Goal: Task Accomplishment & Management: Manage account settings

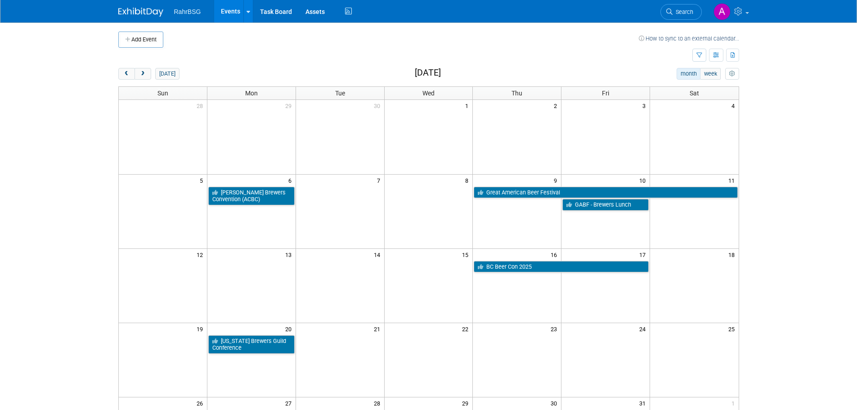
click at [581, 54] on td at bounding box center [405, 56] width 574 height 16
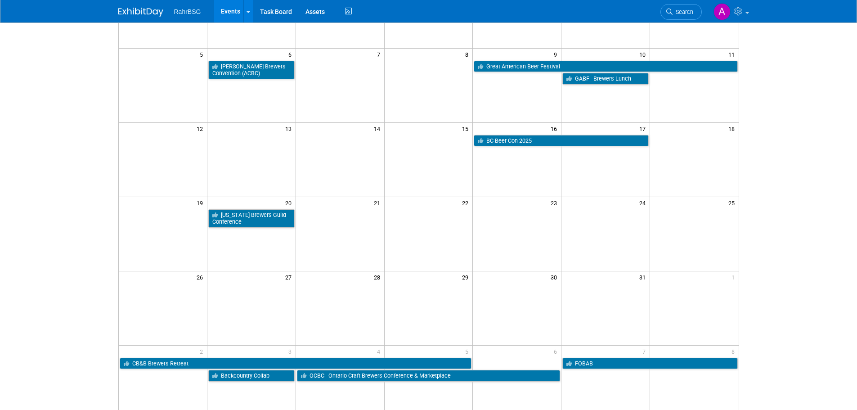
scroll to position [45, 0]
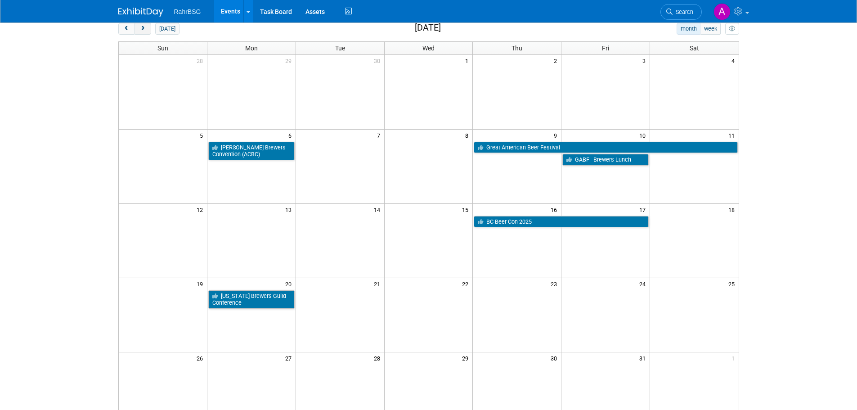
click at [141, 29] on span "next" at bounding box center [142, 29] width 7 height 6
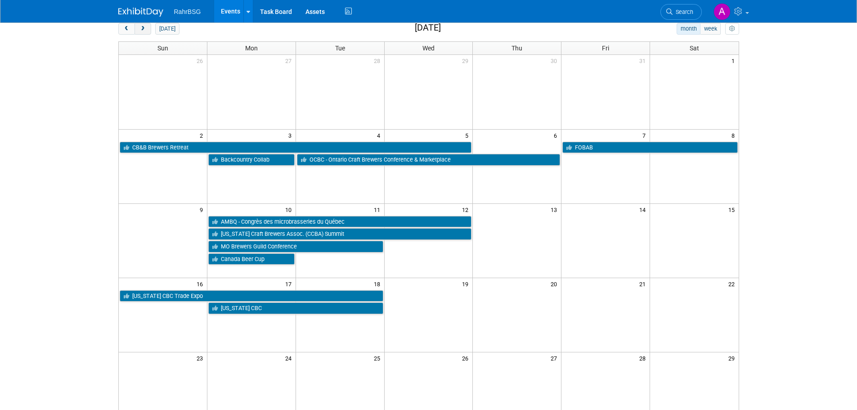
click at [145, 29] on span "next" at bounding box center [142, 29] width 7 height 6
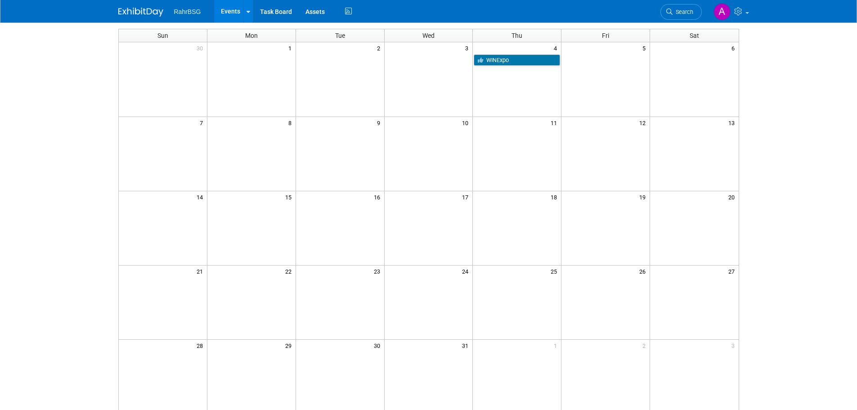
scroll to position [0, 0]
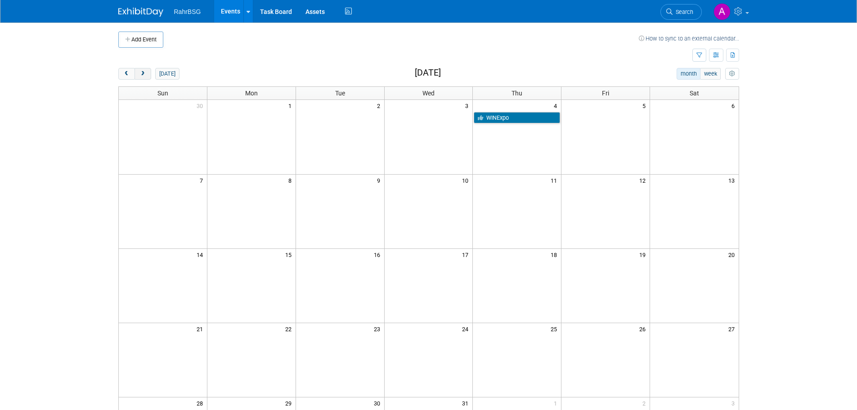
click at [148, 74] on button "next" at bounding box center [142, 74] width 17 height 12
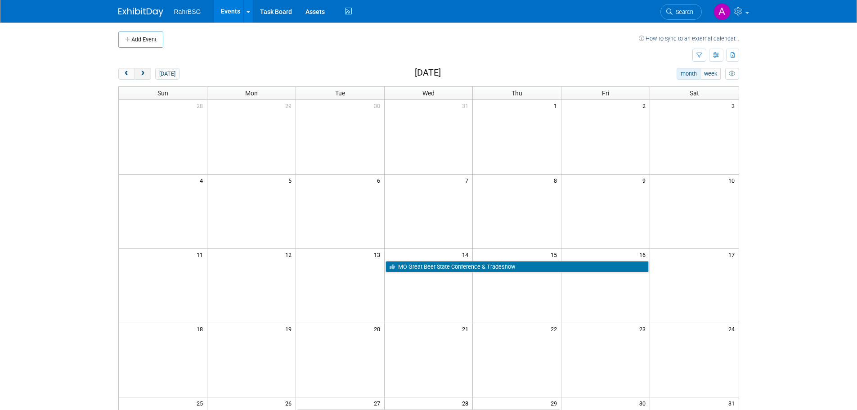
click at [146, 75] on span "next" at bounding box center [142, 74] width 7 height 6
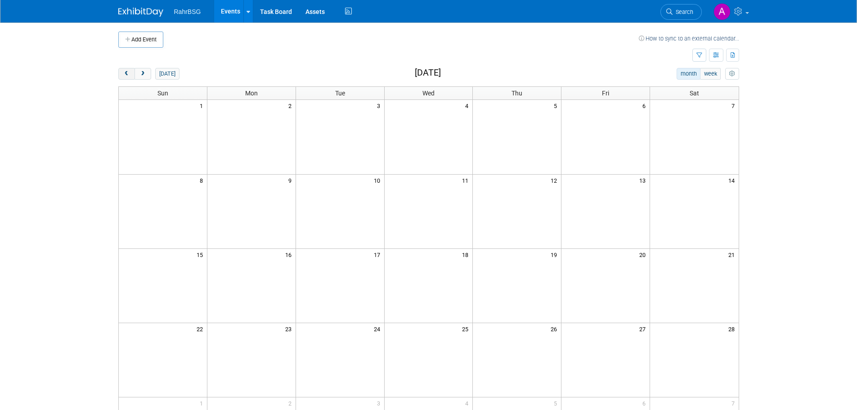
click at [127, 76] on span "prev" at bounding box center [126, 74] width 7 height 6
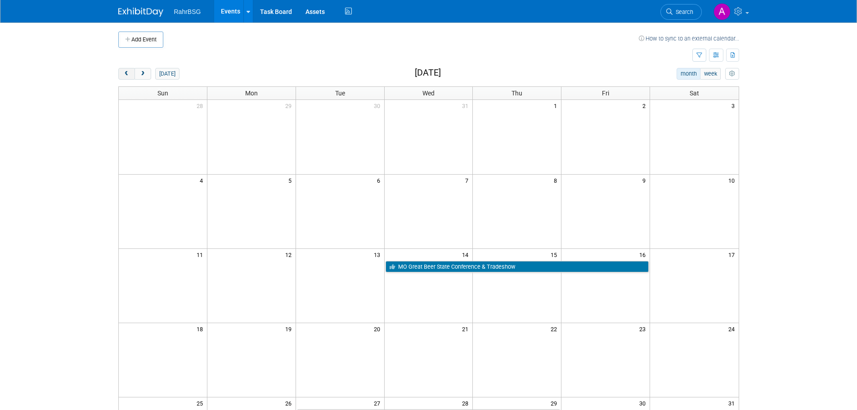
click at [126, 76] on span "prev" at bounding box center [126, 74] width 7 height 6
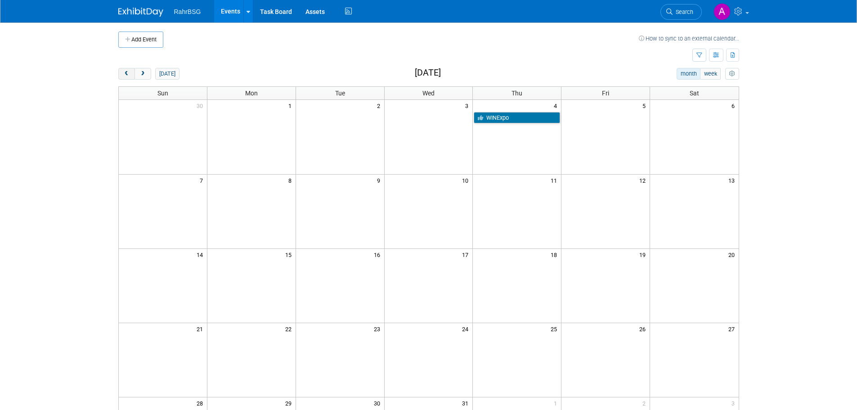
click at [126, 76] on span "prev" at bounding box center [126, 74] width 7 height 6
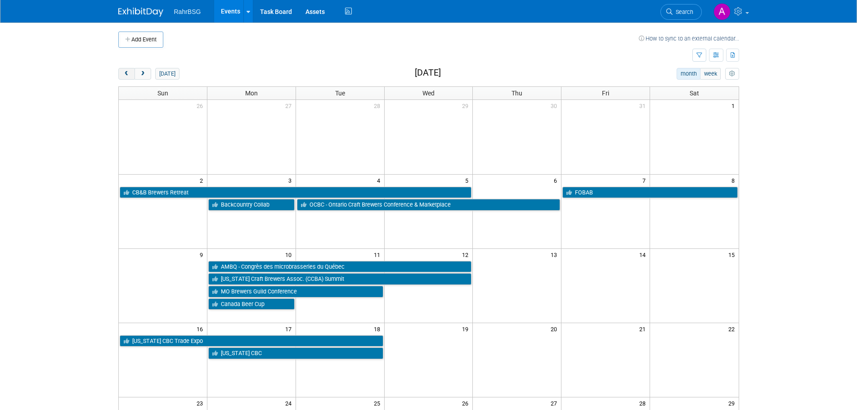
click at [126, 76] on span "prev" at bounding box center [126, 74] width 7 height 6
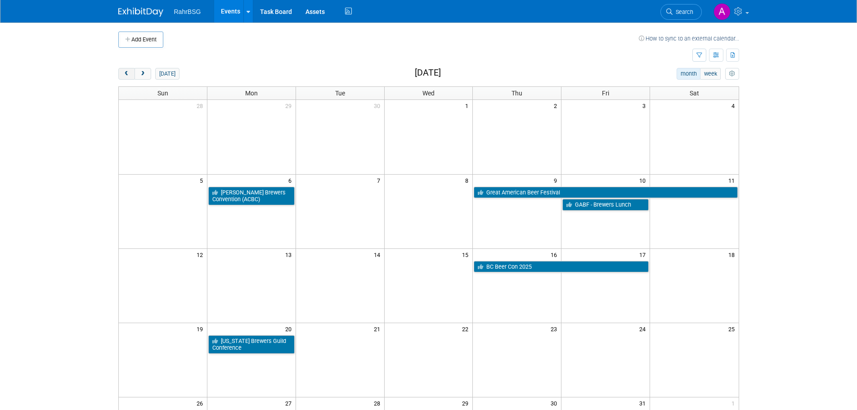
click at [126, 76] on span "prev" at bounding box center [126, 74] width 7 height 6
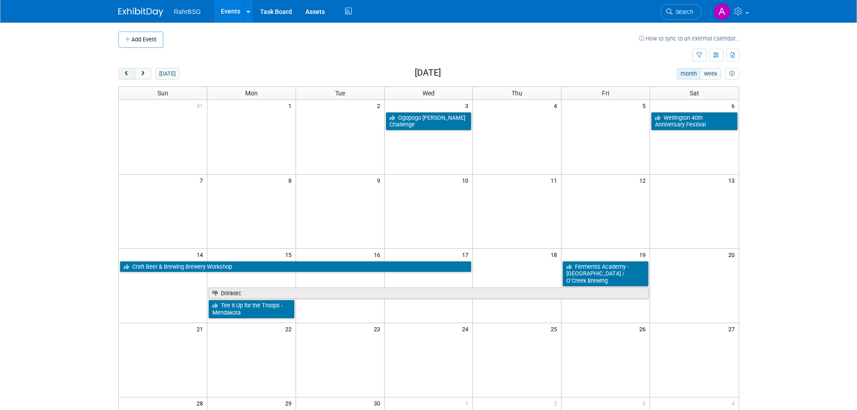
click at [126, 76] on span "prev" at bounding box center [126, 74] width 7 height 6
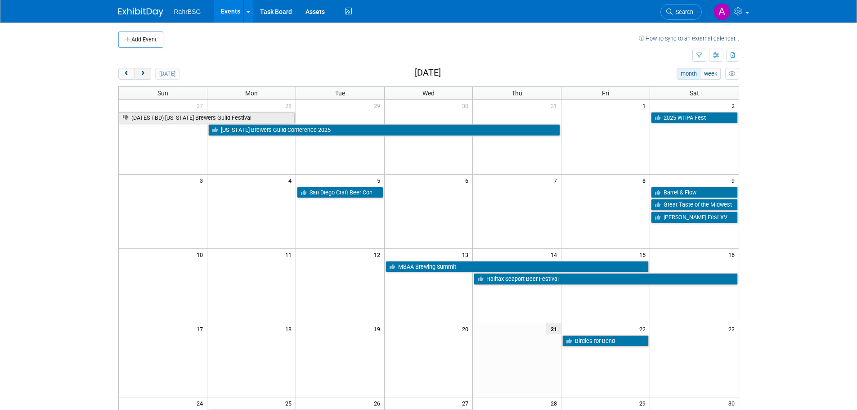
click at [140, 73] on span "next" at bounding box center [142, 74] width 7 height 6
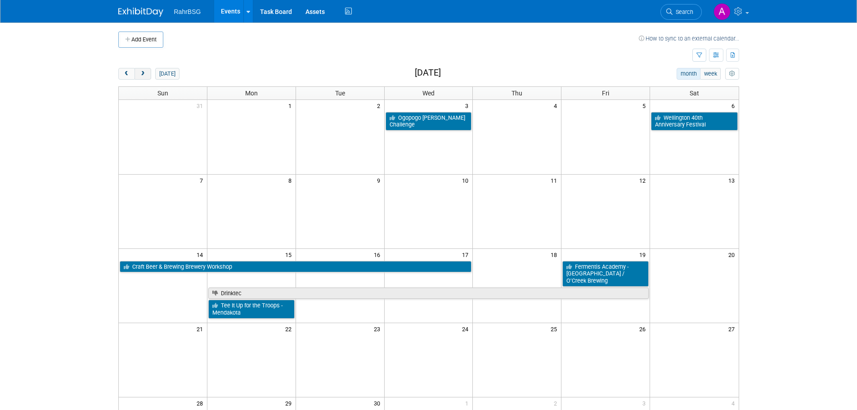
click at [142, 73] on span "next" at bounding box center [142, 74] width 7 height 6
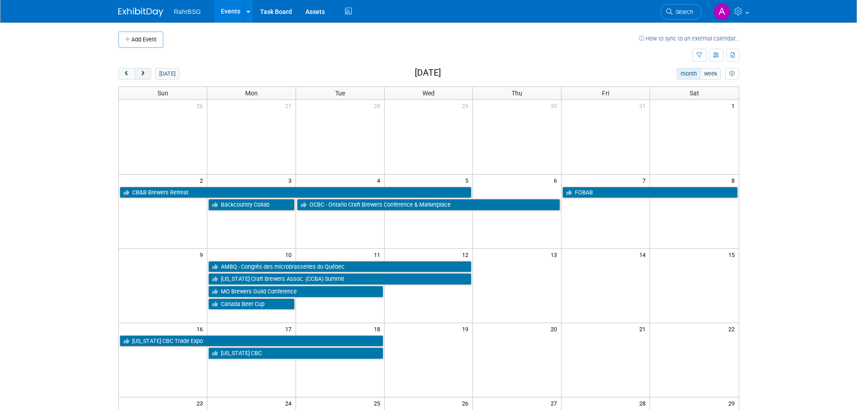
click at [142, 73] on span "next" at bounding box center [142, 74] width 7 height 6
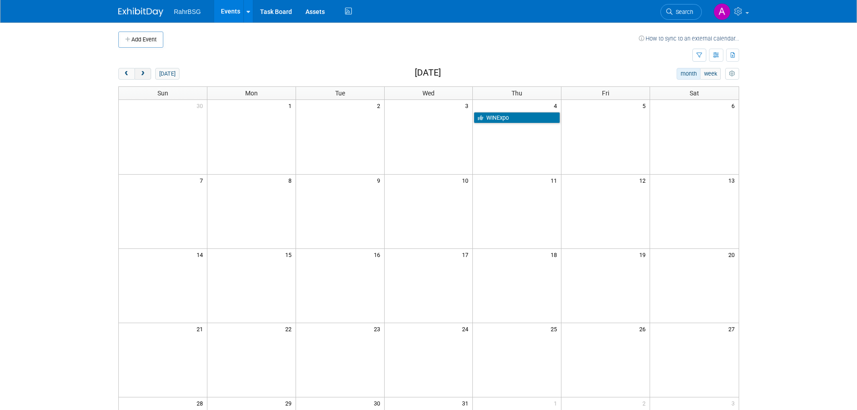
click at [142, 74] on span "next" at bounding box center [142, 74] width 7 height 6
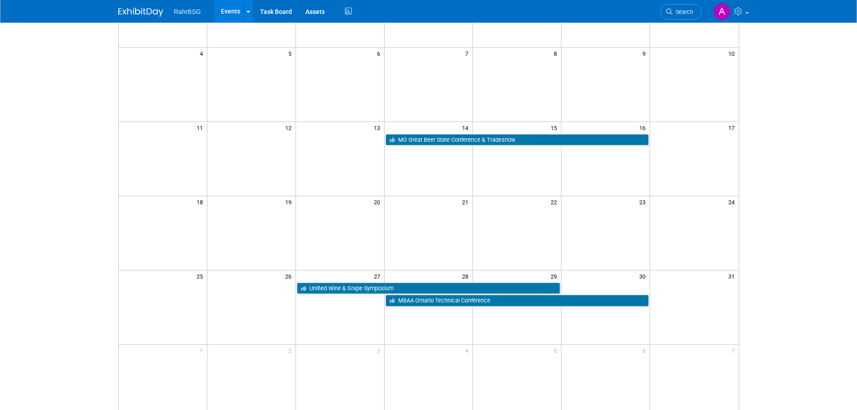
scroll to position [180, 0]
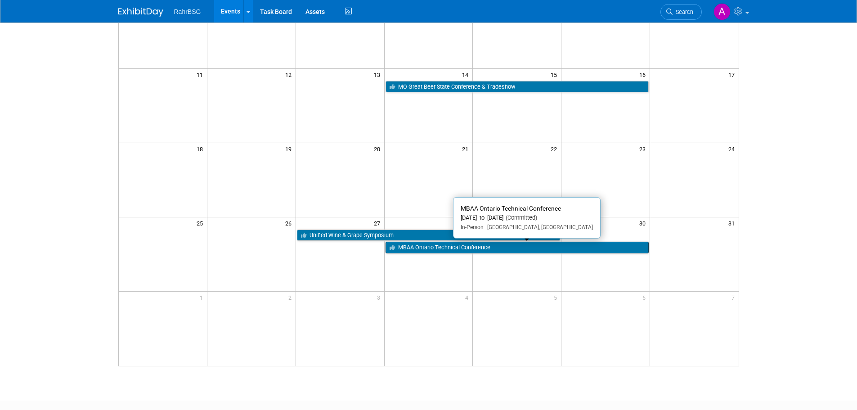
click at [510, 247] on link "MBAA Ontario Technical Conference" at bounding box center [517, 248] width 264 height 12
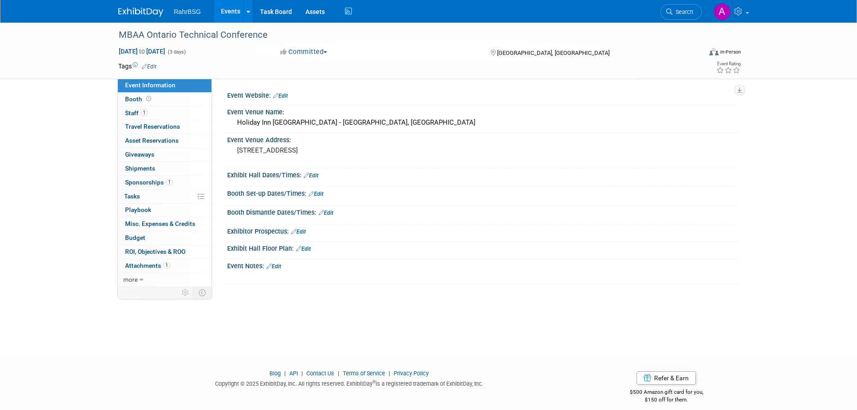
click at [152, 179] on span "Sponsorships 1" at bounding box center [149, 182] width 48 height 7
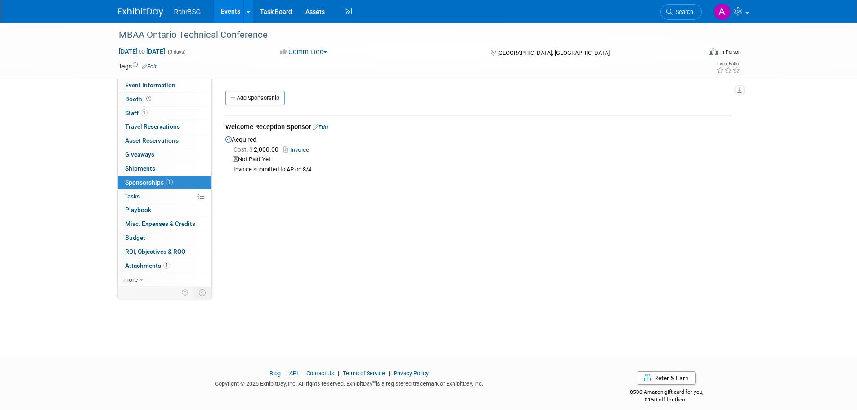
click at [297, 149] on link "Invoice" at bounding box center [297, 149] width 29 height 7
click at [304, 148] on link "Invoice" at bounding box center [297, 149] width 29 height 7
click at [332, 127] on div "Welcome Reception Sponsor Edit" at bounding box center [478, 127] width 507 height 11
click at [321, 127] on link "Edit" at bounding box center [320, 127] width 15 height 7
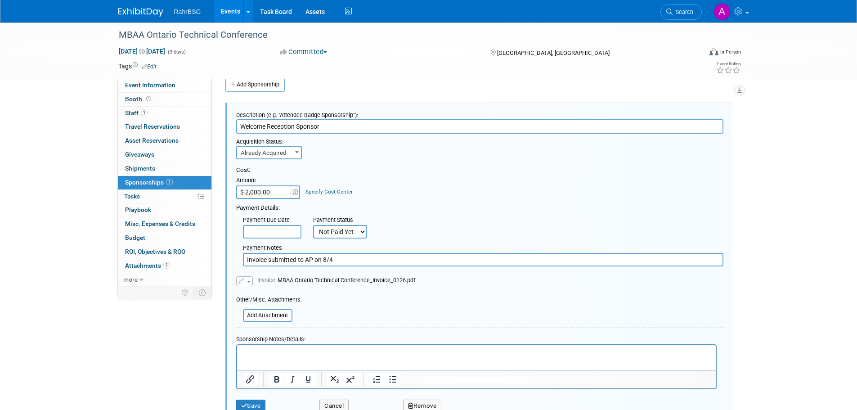
click at [268, 190] on input "$ 2,000.00" at bounding box center [264, 191] width 56 height 13
paste input "1,438.68"
type input "$ 1,438.68"
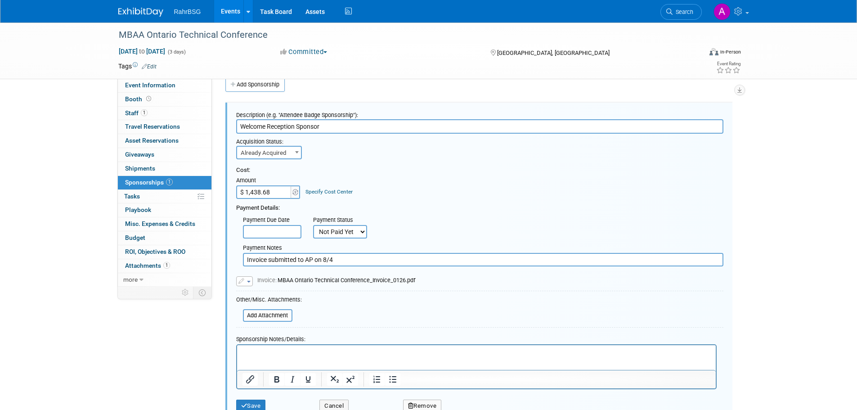
click at [467, 187] on div "Cost: Amount $ 1,438.68 Specify Cost Center Cost Center -- Not Specified --" at bounding box center [479, 182] width 487 height 33
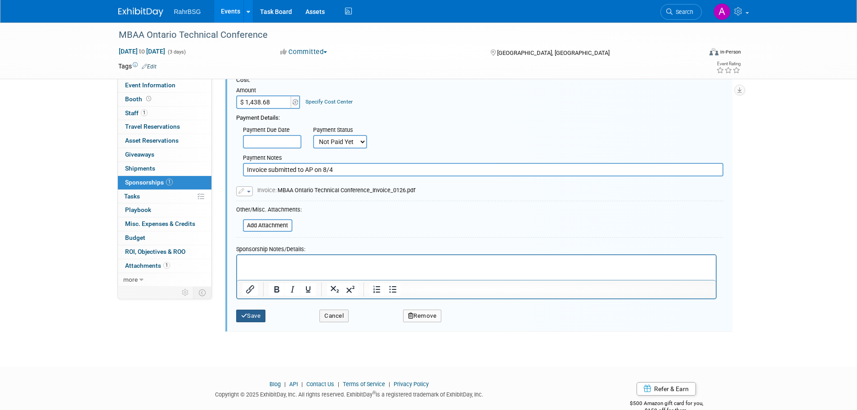
click at [254, 322] on button "Save" at bounding box center [251, 315] width 30 height 13
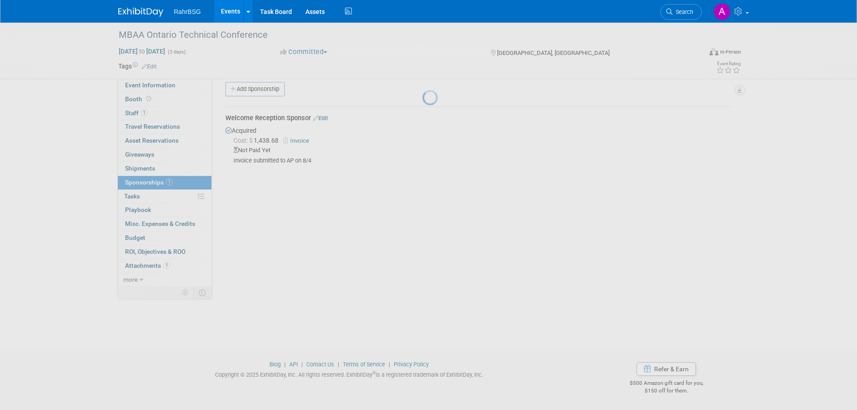
scroll to position [9, 0]
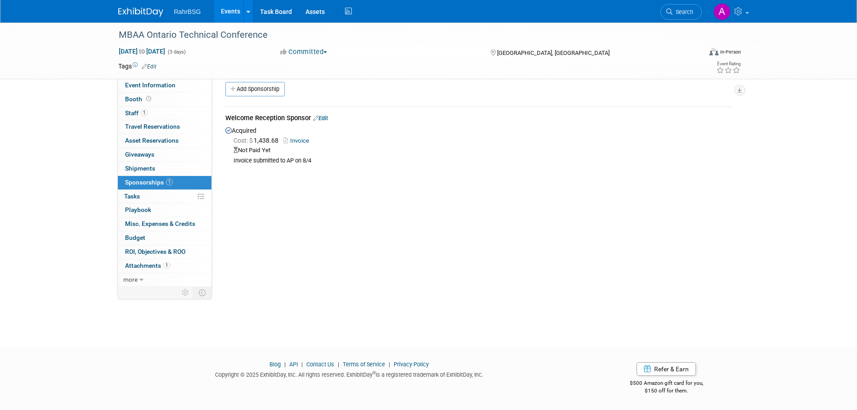
click at [139, 9] on img at bounding box center [140, 12] width 45 height 9
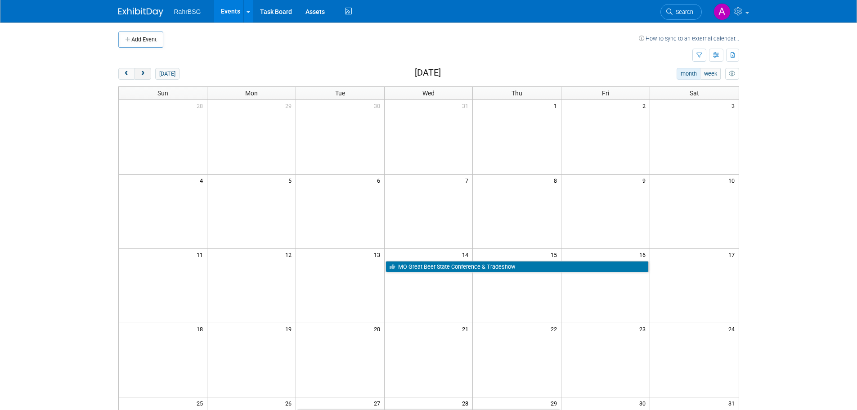
click at [149, 76] on button "next" at bounding box center [142, 74] width 17 height 12
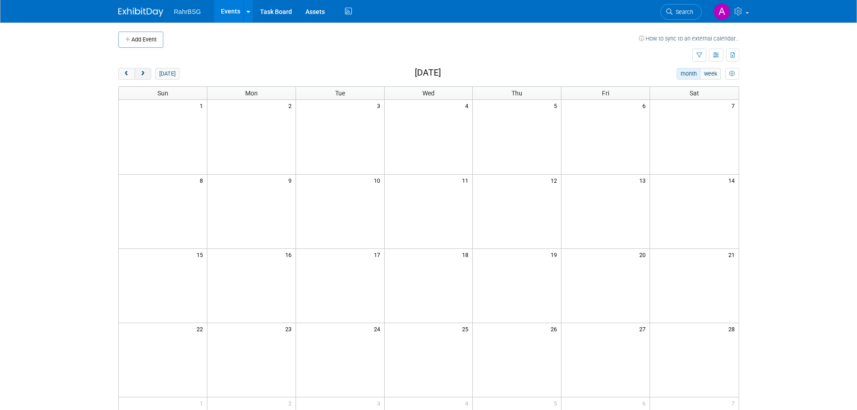
click at [141, 75] on span "next" at bounding box center [142, 74] width 7 height 6
click at [145, 73] on span "next" at bounding box center [142, 74] width 7 height 6
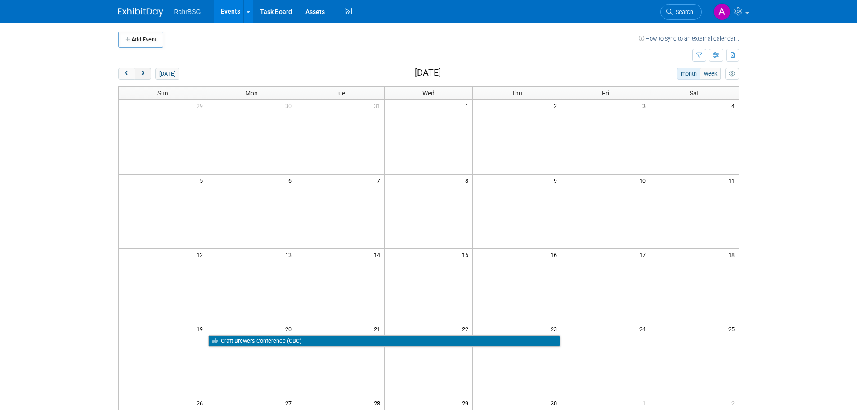
click at [145, 76] on span "next" at bounding box center [142, 74] width 7 height 6
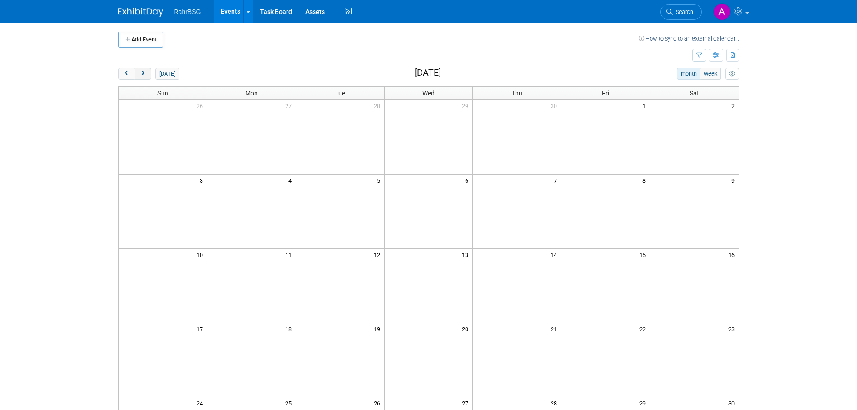
click at [146, 76] on span "next" at bounding box center [142, 74] width 7 height 6
click at [126, 72] on span "prev" at bounding box center [126, 74] width 7 height 6
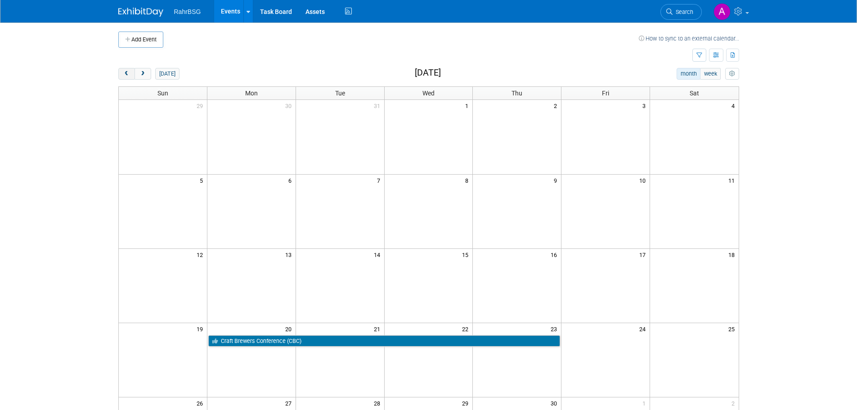
click at [126, 72] on span "prev" at bounding box center [126, 74] width 7 height 6
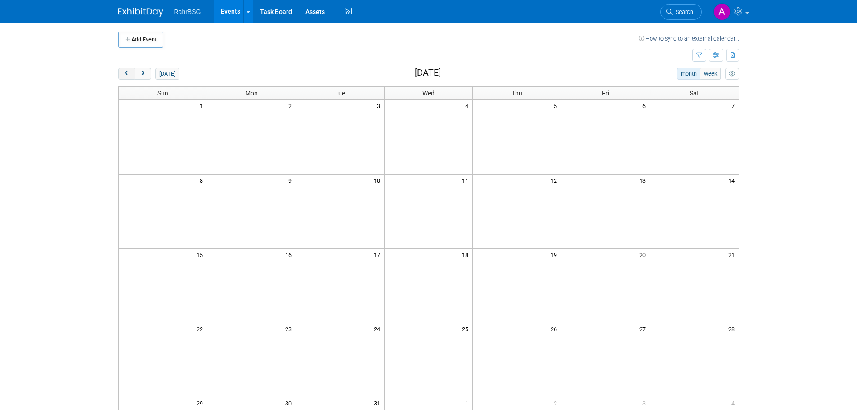
click at [126, 72] on span "prev" at bounding box center [126, 74] width 7 height 6
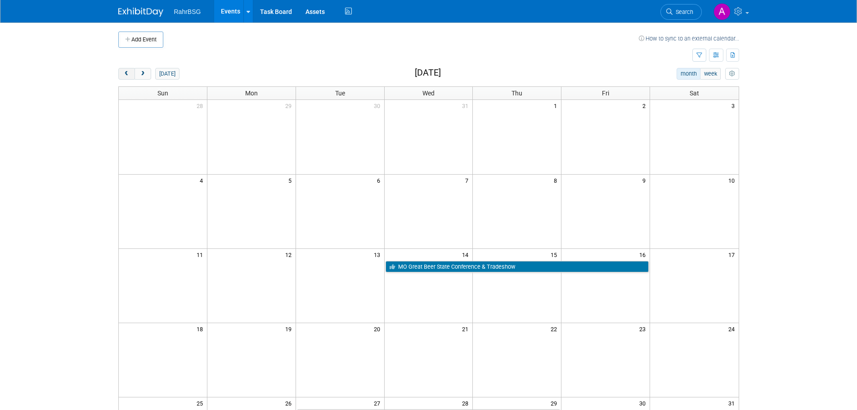
click at [126, 72] on span "prev" at bounding box center [126, 74] width 7 height 6
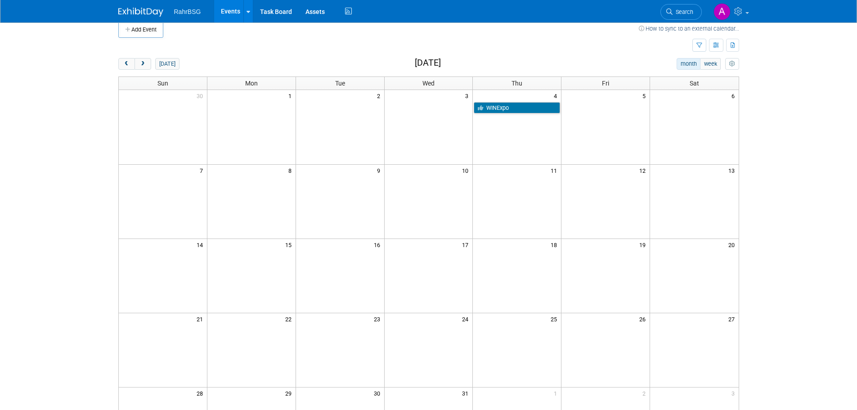
scroll to position [9, 0]
click at [148, 69] on button "next" at bounding box center [142, 65] width 17 height 12
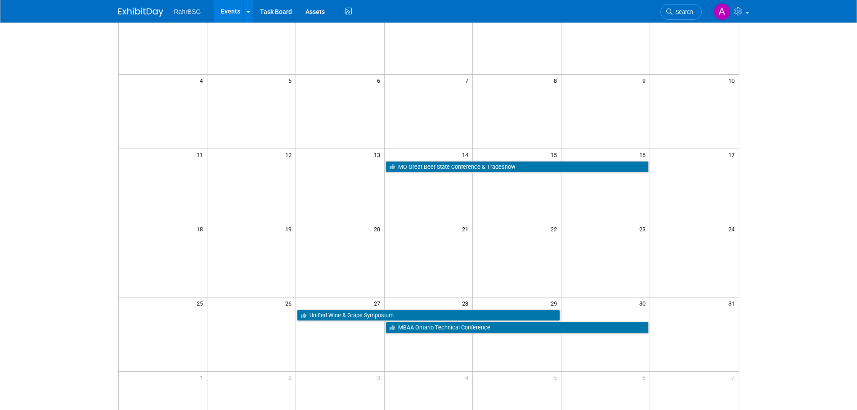
scroll to position [0, 0]
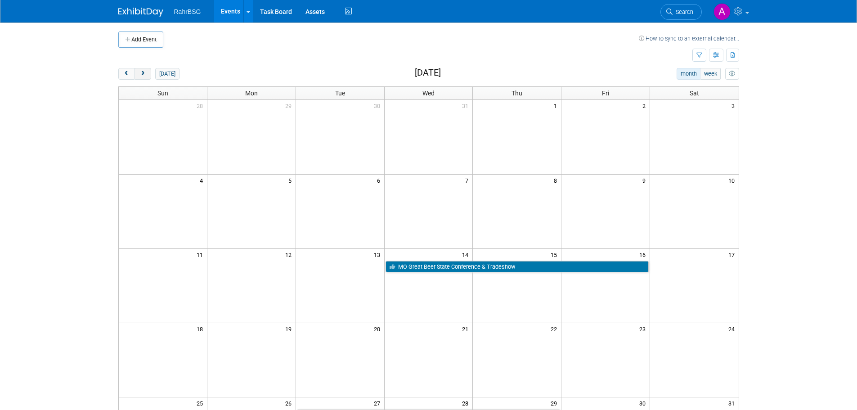
click at [145, 70] on button "next" at bounding box center [142, 74] width 17 height 12
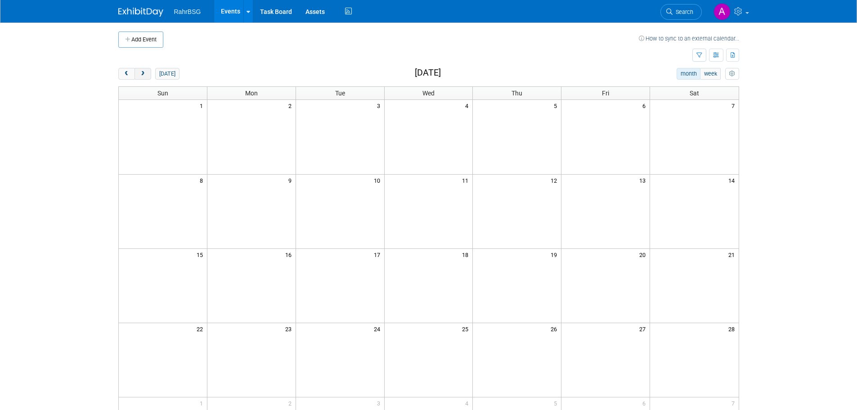
click at [146, 73] on button "next" at bounding box center [142, 74] width 17 height 12
click at [144, 75] on span "next" at bounding box center [142, 74] width 7 height 6
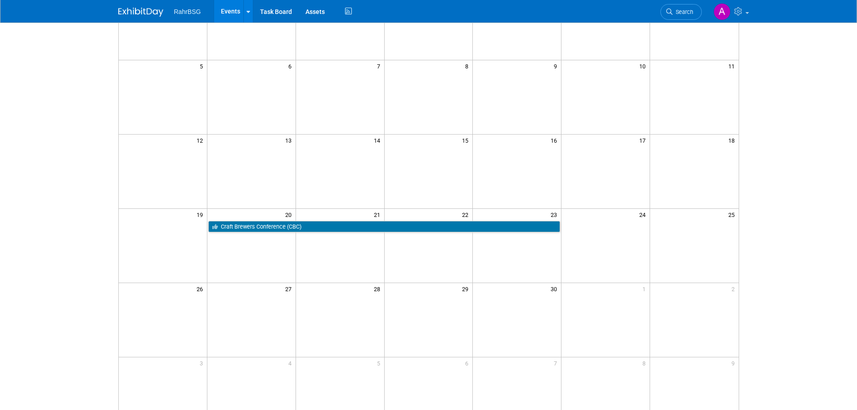
scroll to position [45, 0]
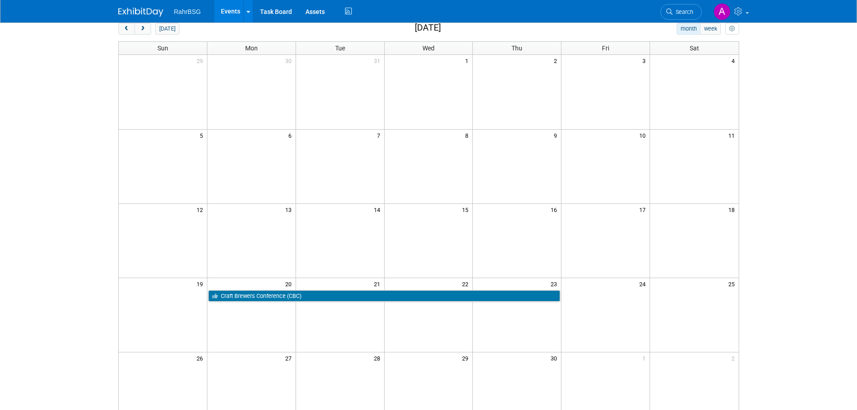
click at [144, 11] on img at bounding box center [140, 12] width 45 height 9
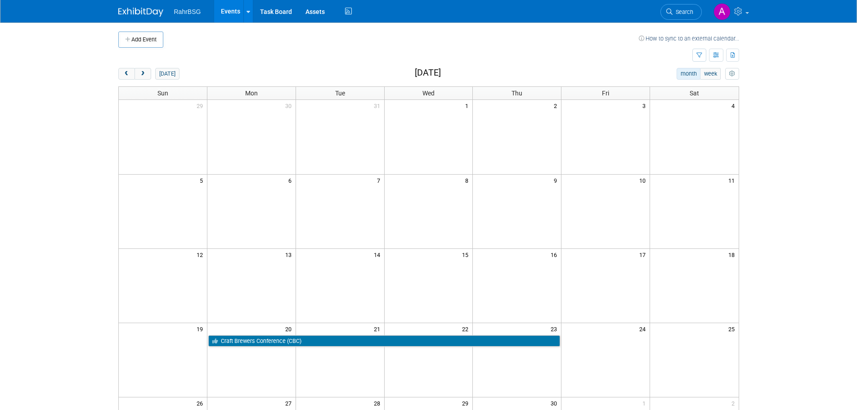
click at [804, 100] on body "RahrBSG Events Add Event Bulk Upload Events Shareable Event Boards Recently Vie…" at bounding box center [428, 205] width 857 height 410
click at [143, 76] on span "next" at bounding box center [142, 74] width 7 height 6
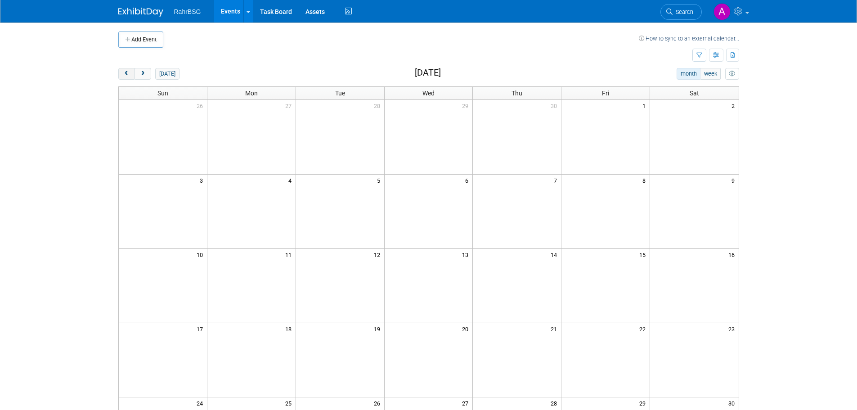
click at [128, 73] on span "prev" at bounding box center [126, 74] width 7 height 6
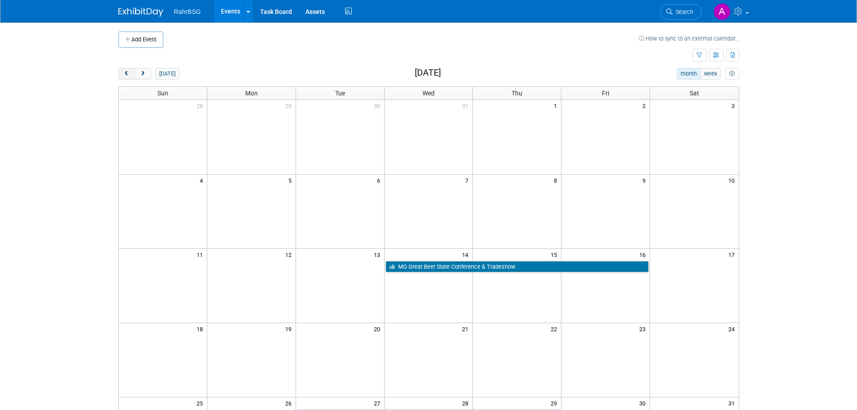
click at [128, 73] on span "prev" at bounding box center [126, 74] width 7 height 6
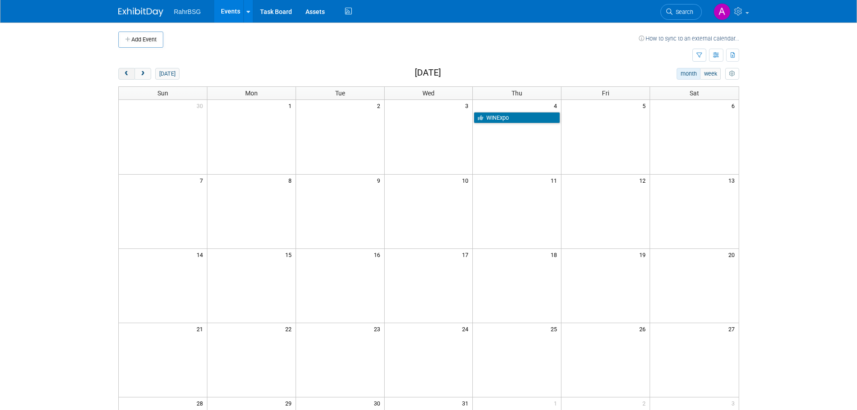
click at [128, 73] on span "prev" at bounding box center [126, 74] width 7 height 6
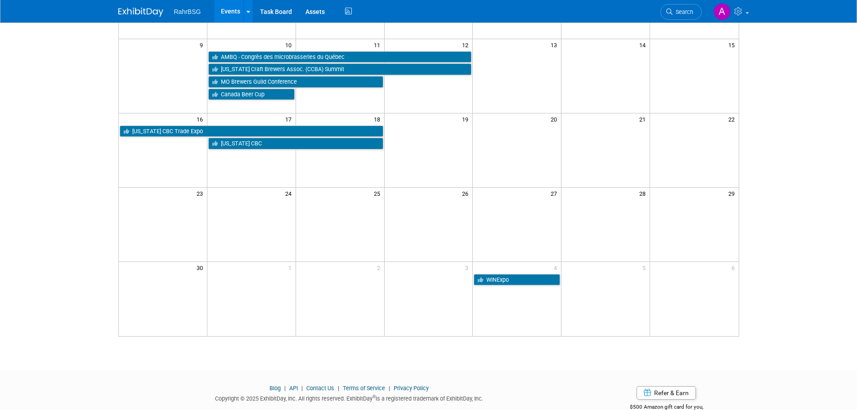
scroll to position [189, 0]
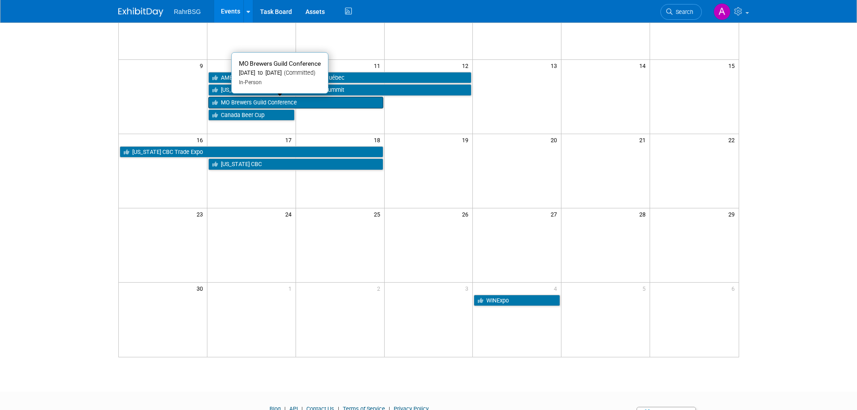
click at [310, 103] on link "MO Brewers Guild Conference" at bounding box center [295, 103] width 175 height 12
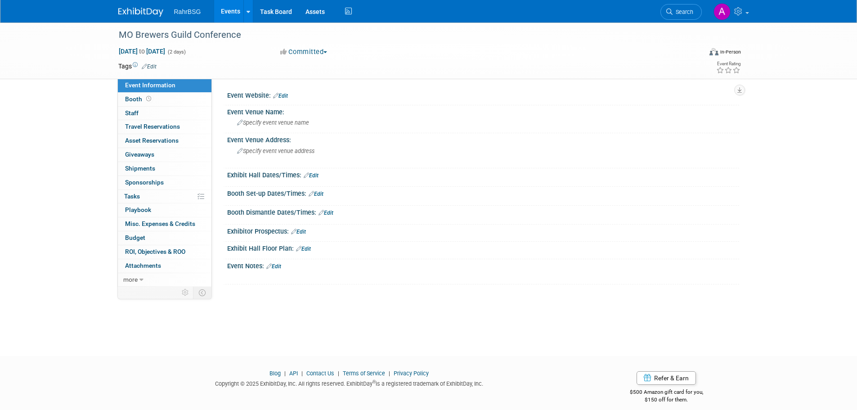
click at [282, 94] on link "Edit" at bounding box center [280, 96] width 15 height 6
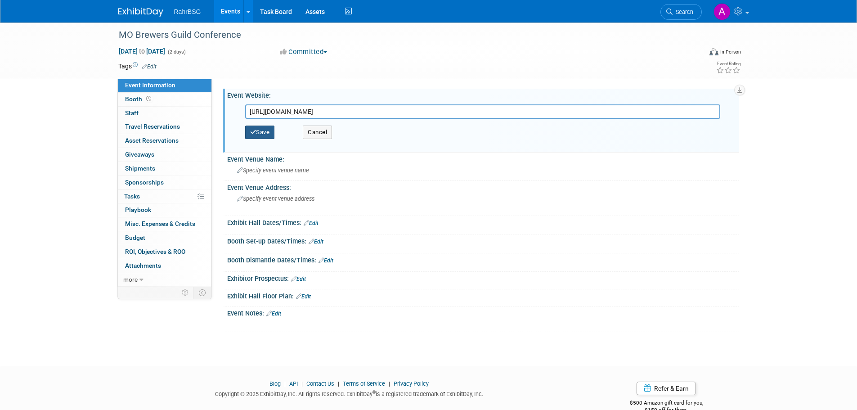
type input "[URL][DOMAIN_NAME]"
click at [268, 134] on button "Save" at bounding box center [260, 132] width 30 height 13
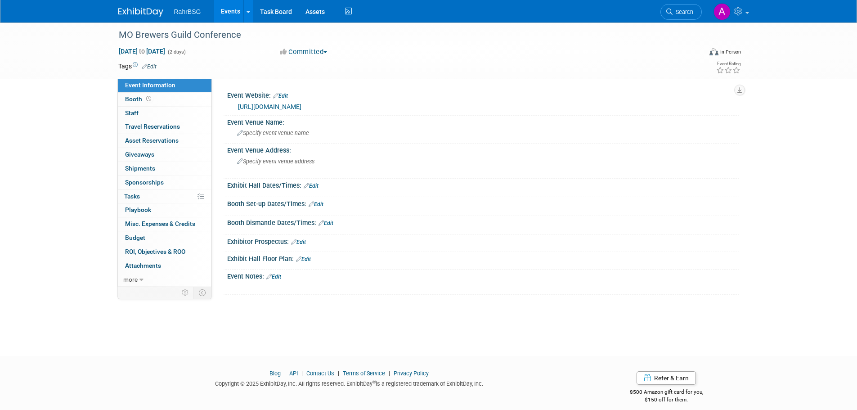
drag, startPoint x: 143, startPoint y: 180, endPoint x: 173, endPoint y: 163, distance: 34.4
click at [143, 180] on span "Sponsorships 0" at bounding box center [144, 182] width 39 height 7
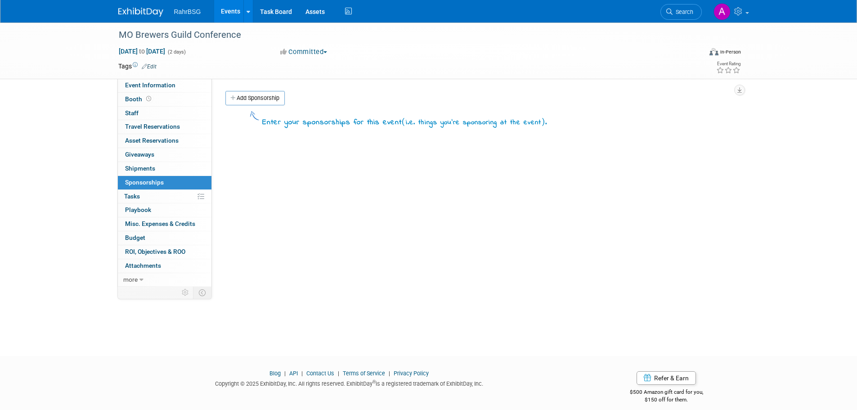
click at [271, 96] on link "Add Sponsorship" at bounding box center [254, 98] width 59 height 14
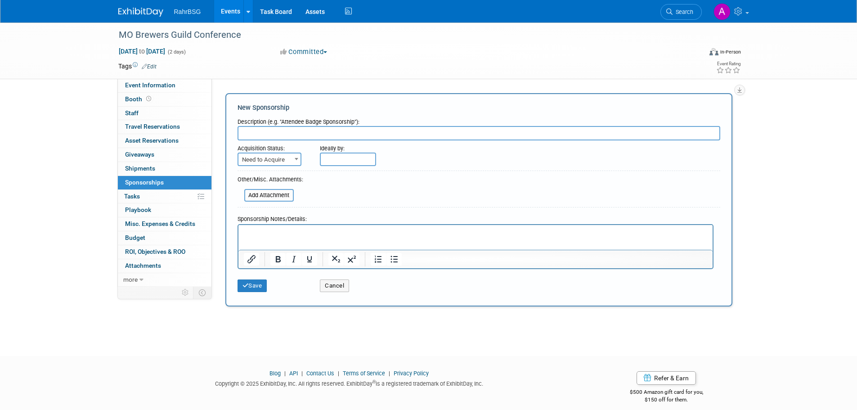
click at [294, 136] on input "text" at bounding box center [479, 133] width 483 height 14
type input "Booth Registration/Sponsorship"
click at [285, 161] on span "Need to Acquire" at bounding box center [269, 159] width 62 height 13
click at [269, 237] on html at bounding box center [475, 230] width 474 height 13
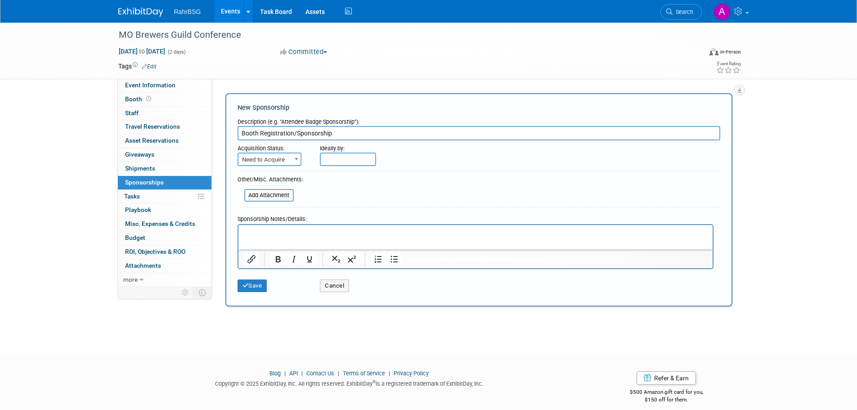
click at [271, 230] on p "Rich Text Area. Press ALT-0 for help." at bounding box center [475, 232] width 464 height 9
click at [256, 286] on button "Save" at bounding box center [253, 285] width 30 height 13
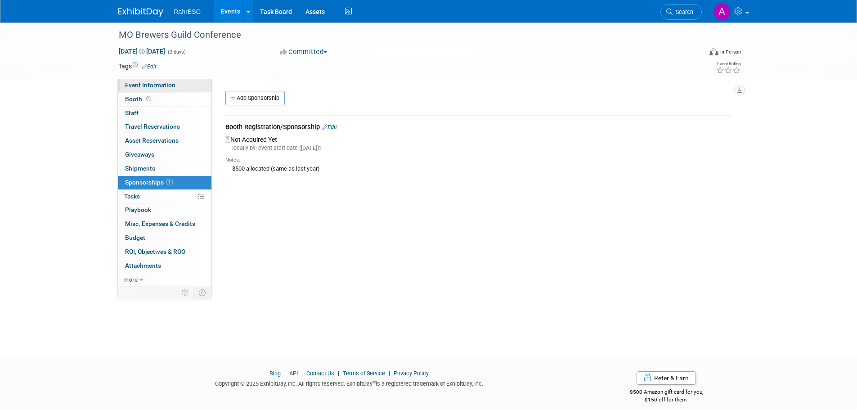
click at [167, 84] on span "Event Information" at bounding box center [150, 84] width 50 height 7
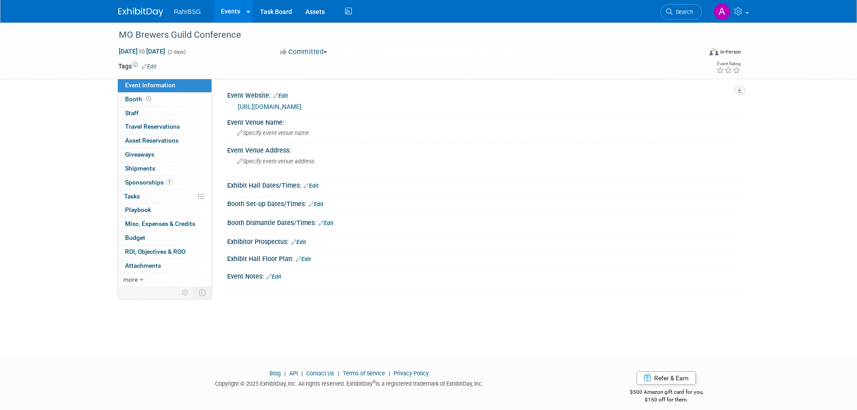
click at [290, 96] on div "Event Website: Edit" at bounding box center [483, 95] width 512 height 12
click at [287, 96] on link "Edit" at bounding box center [280, 96] width 15 height 6
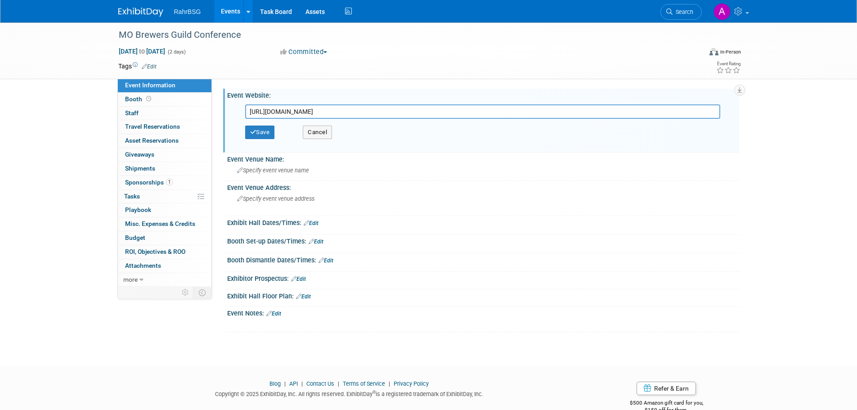
click at [288, 110] on input "[URL][DOMAIN_NAME]" at bounding box center [482, 111] width 475 height 14
type input "[URL][DOMAIN_NAME]"
click at [265, 131] on button "Save" at bounding box center [260, 132] width 30 height 13
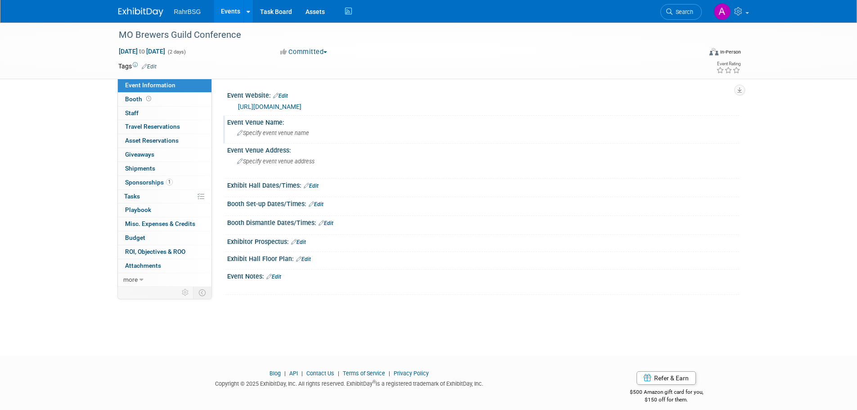
click at [268, 131] on span "Specify event venue name" at bounding box center [273, 133] width 72 height 7
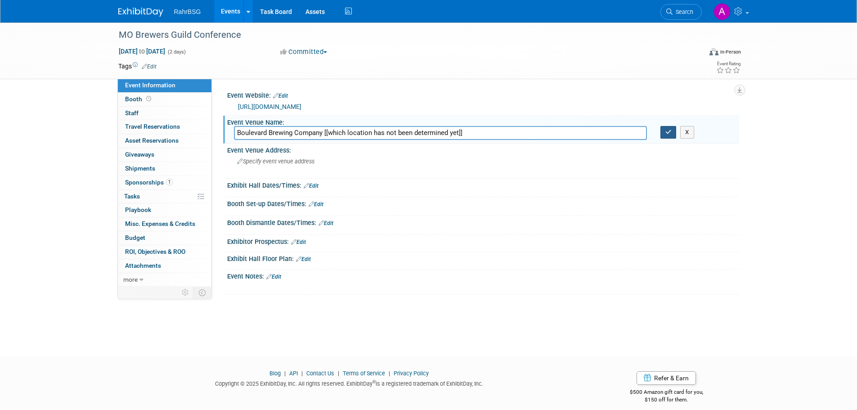
type input "Boulevard Brewing Company [[which location has not been determined yet]]"
click at [670, 132] on icon "button" at bounding box center [668, 132] width 6 height 6
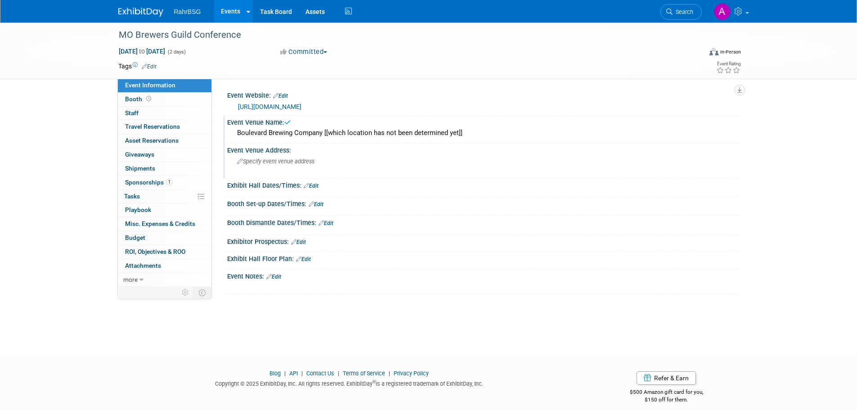
click at [291, 164] on span "Specify event venue address" at bounding box center [275, 161] width 77 height 7
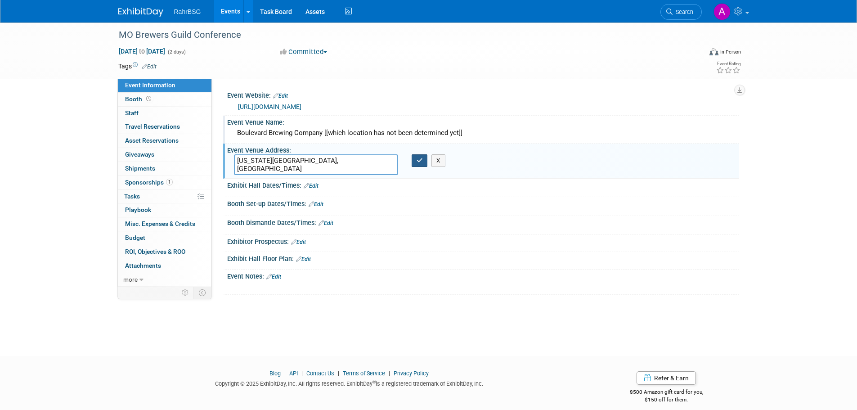
type textarea "[US_STATE][GEOGRAPHIC_DATA], [GEOGRAPHIC_DATA]"
click at [417, 162] on icon "button" at bounding box center [420, 160] width 6 height 6
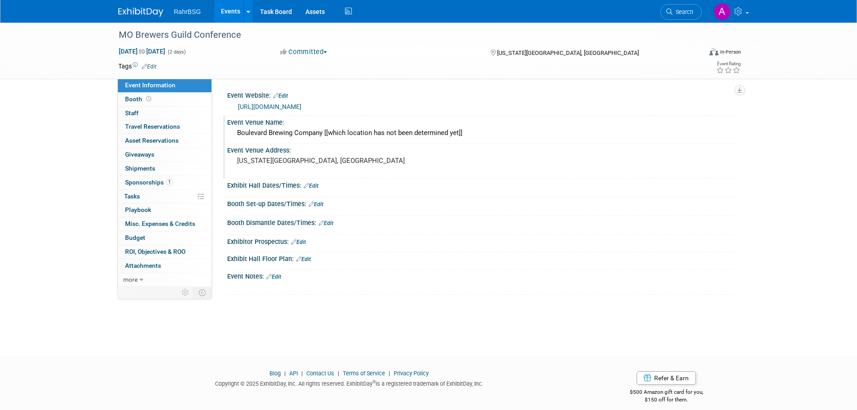
click at [298, 136] on div "Boulevard Brewing Company [[which location has not been determined yet]]" at bounding box center [483, 133] width 498 height 14
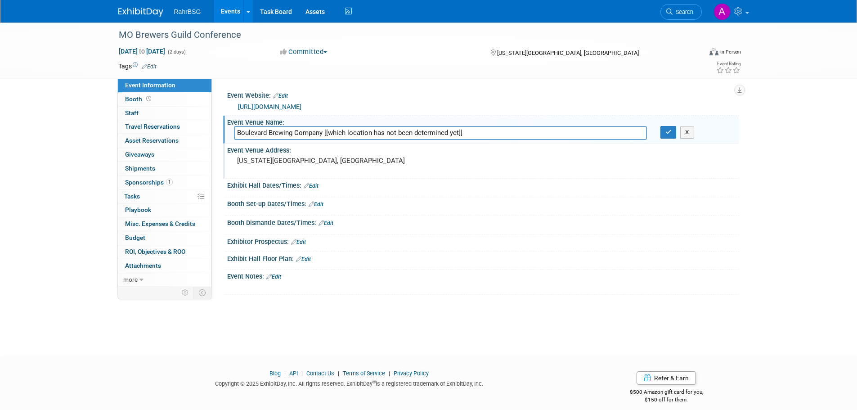
drag, startPoint x: 475, startPoint y: 130, endPoint x: 323, endPoint y: 130, distance: 152.5
click at [323, 130] on input "Boulevard Brewing Company [[which location has not been determined yet]]" at bounding box center [440, 133] width 413 height 14
drag, startPoint x: 383, startPoint y: 133, endPoint x: 484, endPoint y: 134, distance: 101.7
click at [484, 134] on input "Boulevard Brewing Company - [STREET_ADDRESS]" at bounding box center [440, 133] width 413 height 14
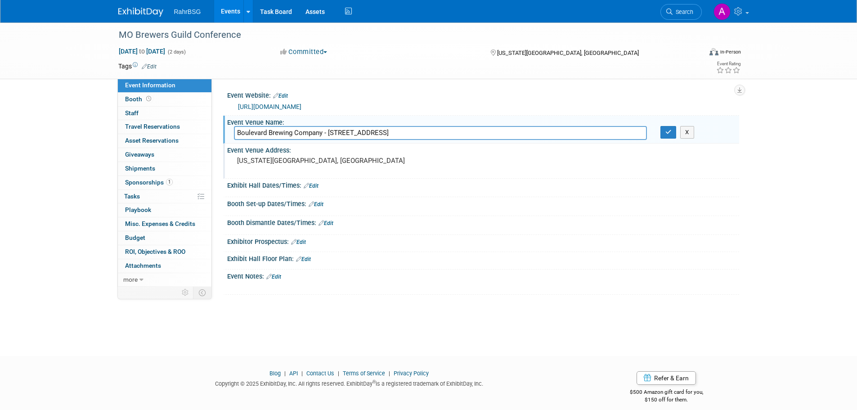
drag, startPoint x: 484, startPoint y: 134, endPoint x: 323, endPoint y: 134, distance: 161.0
click at [323, 134] on input "Boulevard Brewing Company - [STREET_ADDRESS]" at bounding box center [440, 133] width 413 height 14
type input "Boulevard Brewing Company"
click at [670, 135] on button "button" at bounding box center [668, 132] width 16 height 13
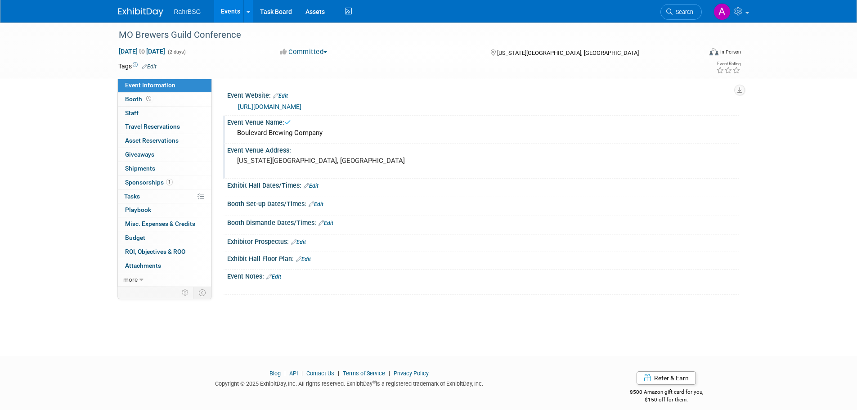
click at [272, 164] on pre "[US_STATE][GEOGRAPHIC_DATA], [GEOGRAPHIC_DATA]" at bounding box center [333, 161] width 193 height 8
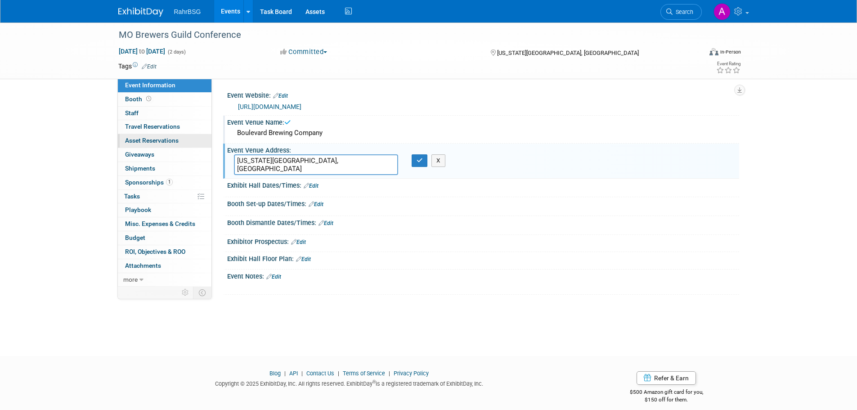
drag, startPoint x: 297, startPoint y: 158, endPoint x: 158, endPoint y: 145, distance: 139.1
click at [158, 145] on div "Event Information Event Info Booth Booth 0 Staff 0 Staff 0 Travel Reservations …" at bounding box center [429, 158] width 634 height 272
click at [245, 159] on textarea "- [STREET_ADDRESS][PERSON_NAME]" at bounding box center [316, 164] width 164 height 21
click at [292, 161] on textarea "[STREET_ADDRESS][PERSON_NAME]" at bounding box center [316, 164] width 164 height 21
click at [329, 162] on textarea "[STREET_ADDRESS][US_STATE]" at bounding box center [316, 164] width 164 height 21
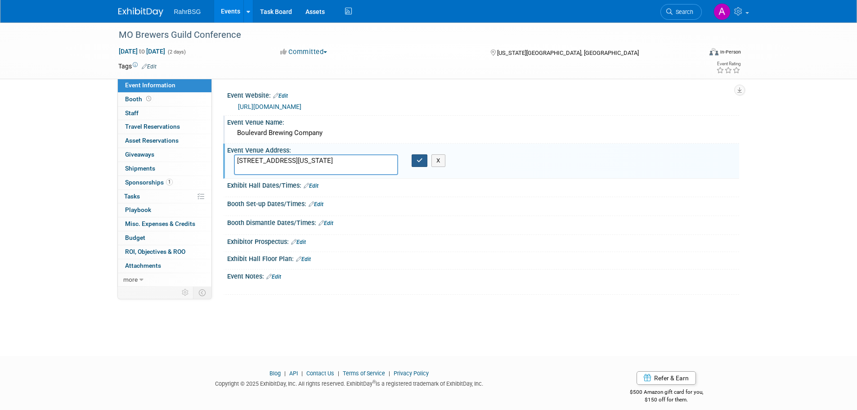
type textarea "[STREET_ADDRESS][US_STATE]"
click at [417, 160] on icon "button" at bounding box center [420, 160] width 6 height 6
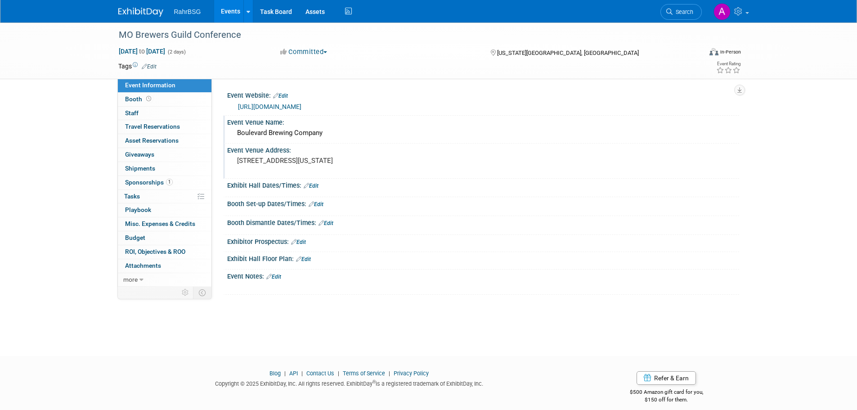
drag, startPoint x: 376, startPoint y: 161, endPoint x: 233, endPoint y: 160, distance: 143.0
click at [233, 160] on div "[STREET_ADDRESS][US_STATE]" at bounding box center [333, 165] width 213 height 22
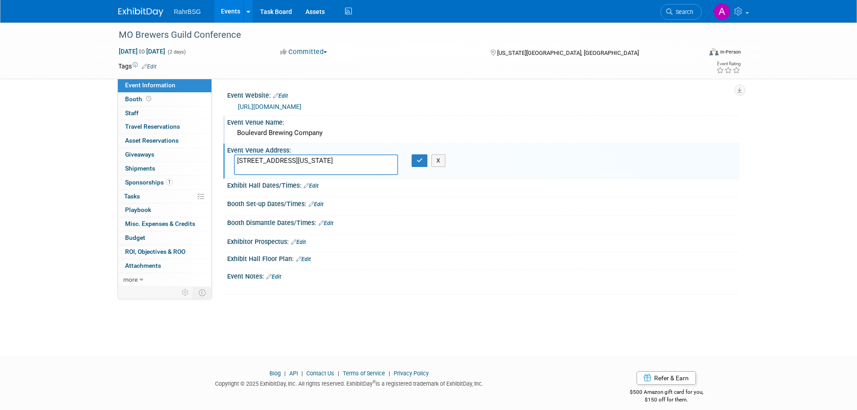
click at [355, 164] on textarea "[STREET_ADDRESS][US_STATE]" at bounding box center [316, 164] width 164 height 21
click at [417, 166] on button "button" at bounding box center [420, 160] width 16 height 13
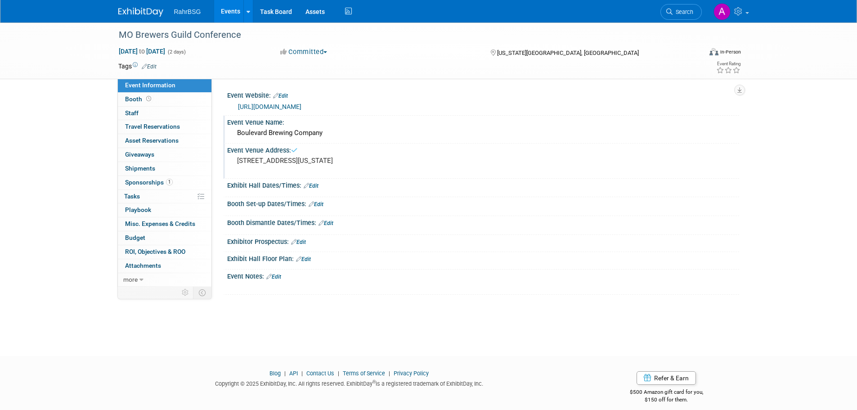
click at [298, 135] on div "Boulevard Brewing Company" at bounding box center [483, 133] width 498 height 14
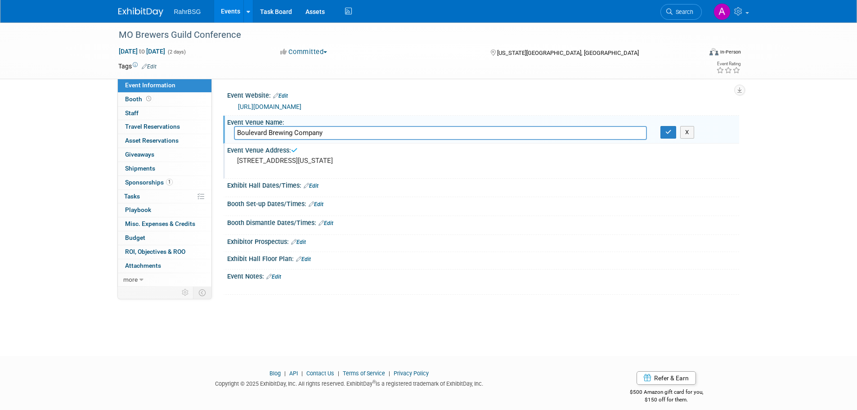
click at [307, 133] on input "Boulevard Brewing Company" at bounding box center [440, 133] width 413 height 14
click at [666, 134] on icon "button" at bounding box center [668, 132] width 6 height 6
